Goal: Information Seeking & Learning: Learn about a topic

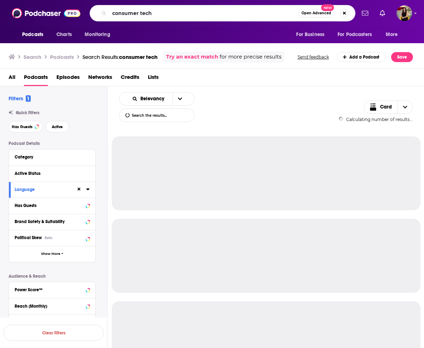
click at [170, 11] on input "consumer tech" at bounding box center [203, 12] width 189 height 11
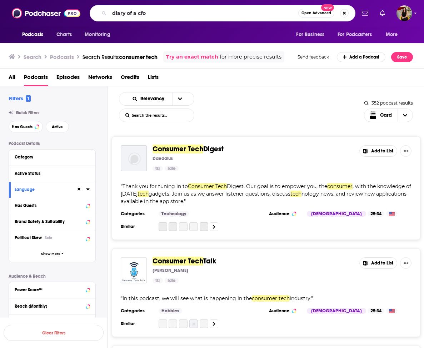
type input "diary of a cfo"
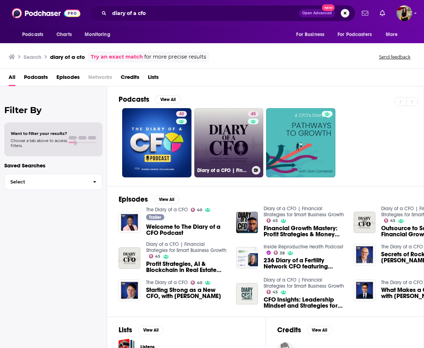
click at [220, 157] on link "45 Diary of a CFO | Financial Strategies for Smart Business Growth" at bounding box center [228, 142] width 69 height 69
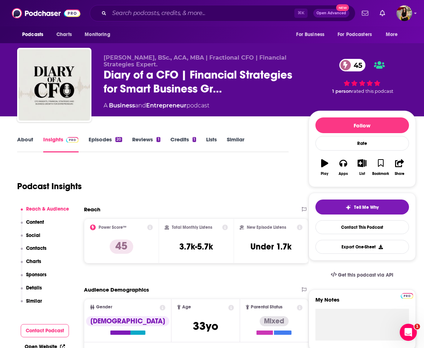
click at [104, 140] on link "Episodes 20" at bounding box center [106, 144] width 34 height 16
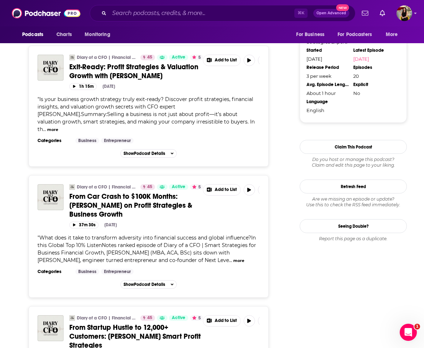
scroll to position [674, 0]
